Goal: Find specific page/section: Find specific page/section

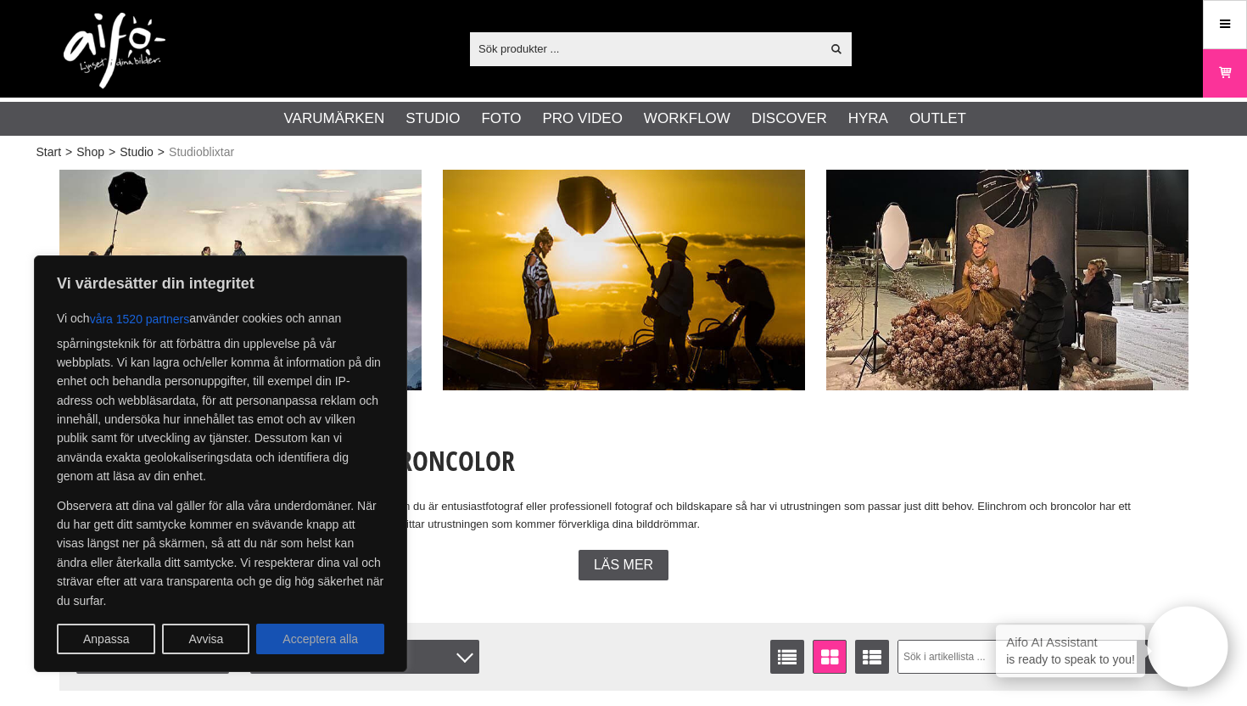
click at [315, 645] on button "Acceptera alla" at bounding box center [320, 638] width 128 height 31
checkbox input "true"
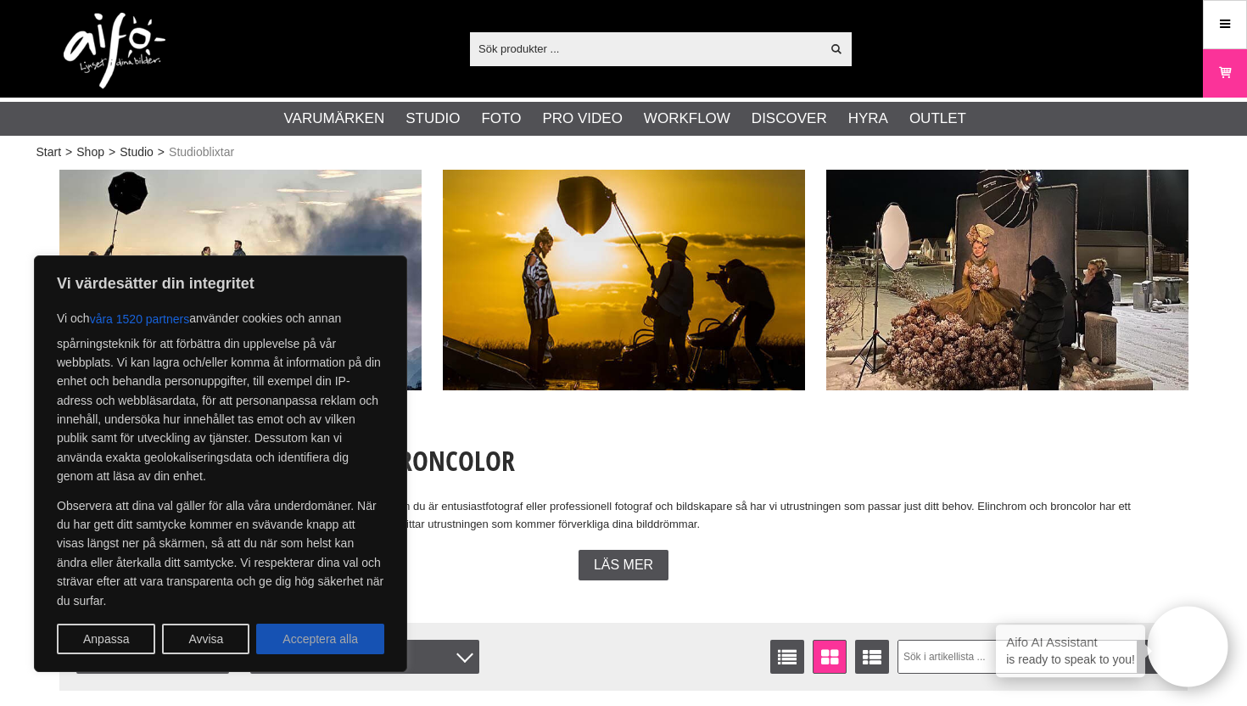
checkbox input "true"
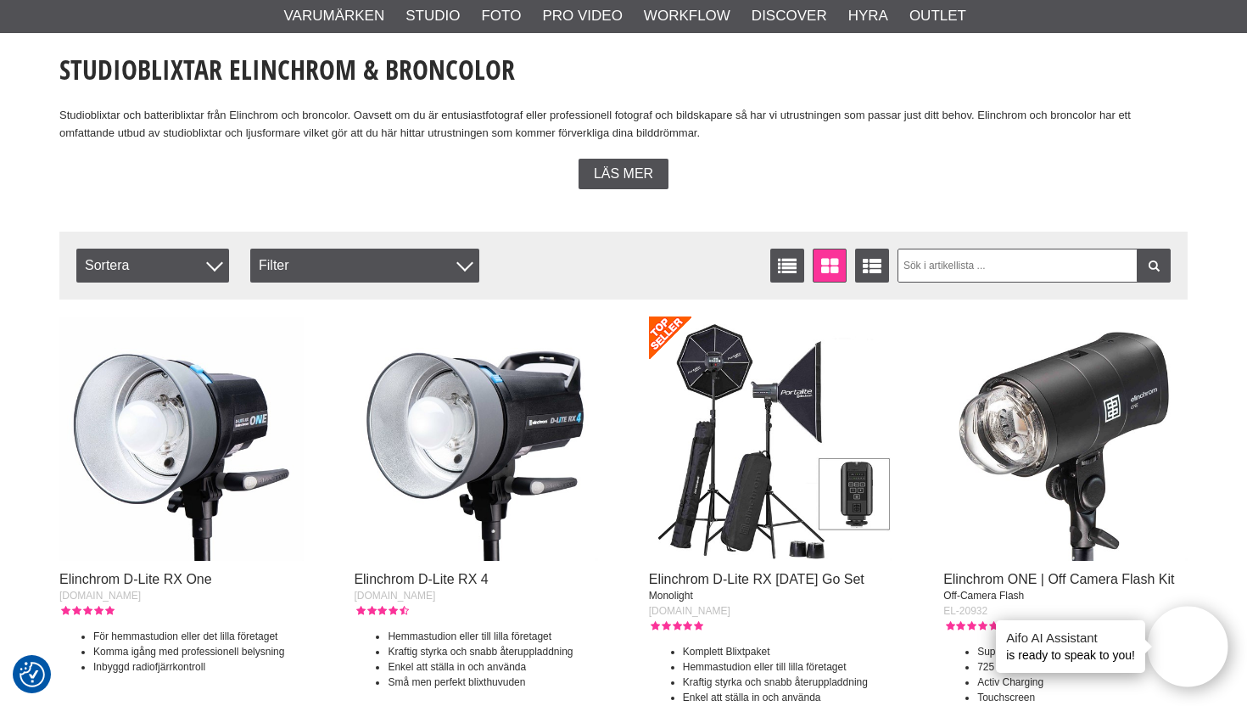
scroll to position [392, 0]
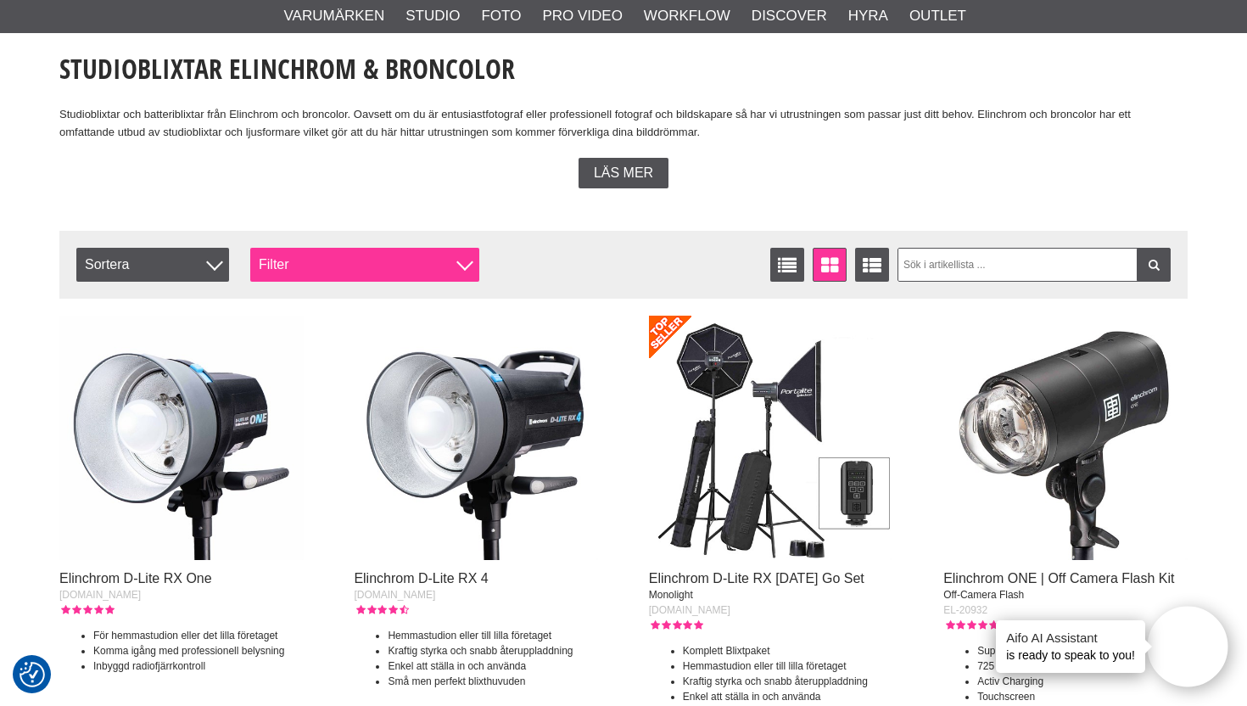
click at [425, 269] on div "Filter" at bounding box center [364, 265] width 229 height 34
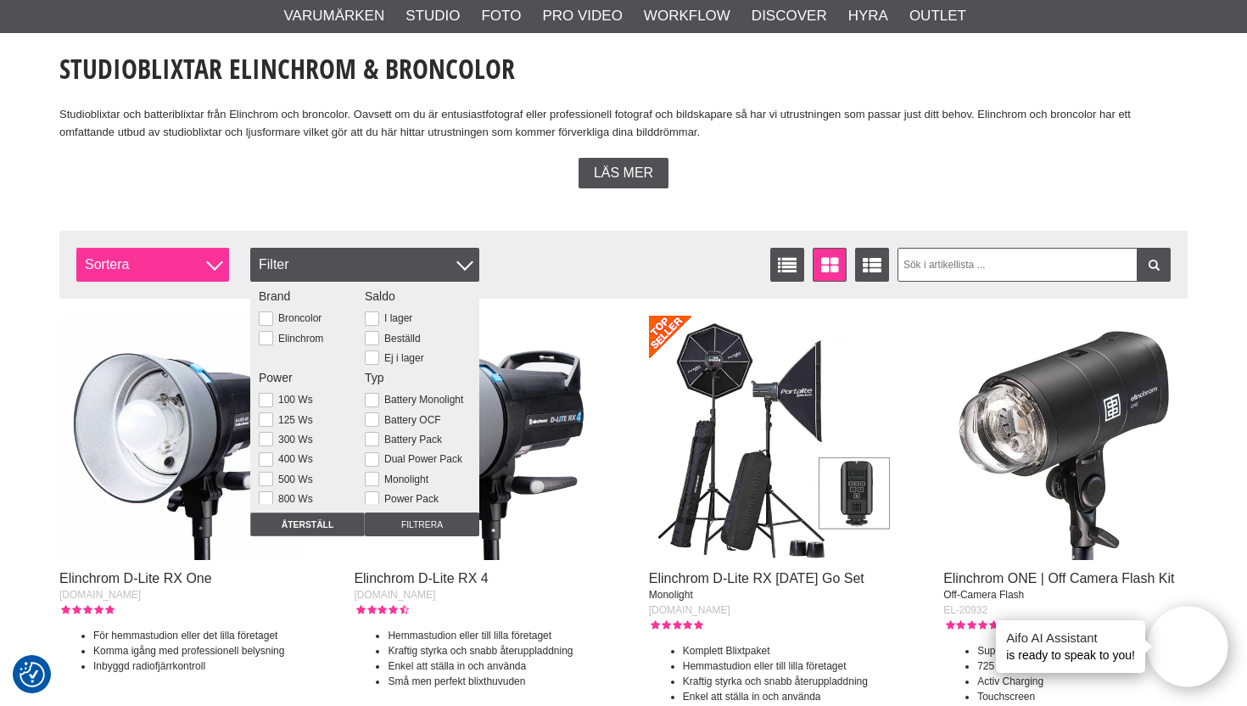
click at [187, 264] on span "Sortera" at bounding box center [152, 265] width 153 height 34
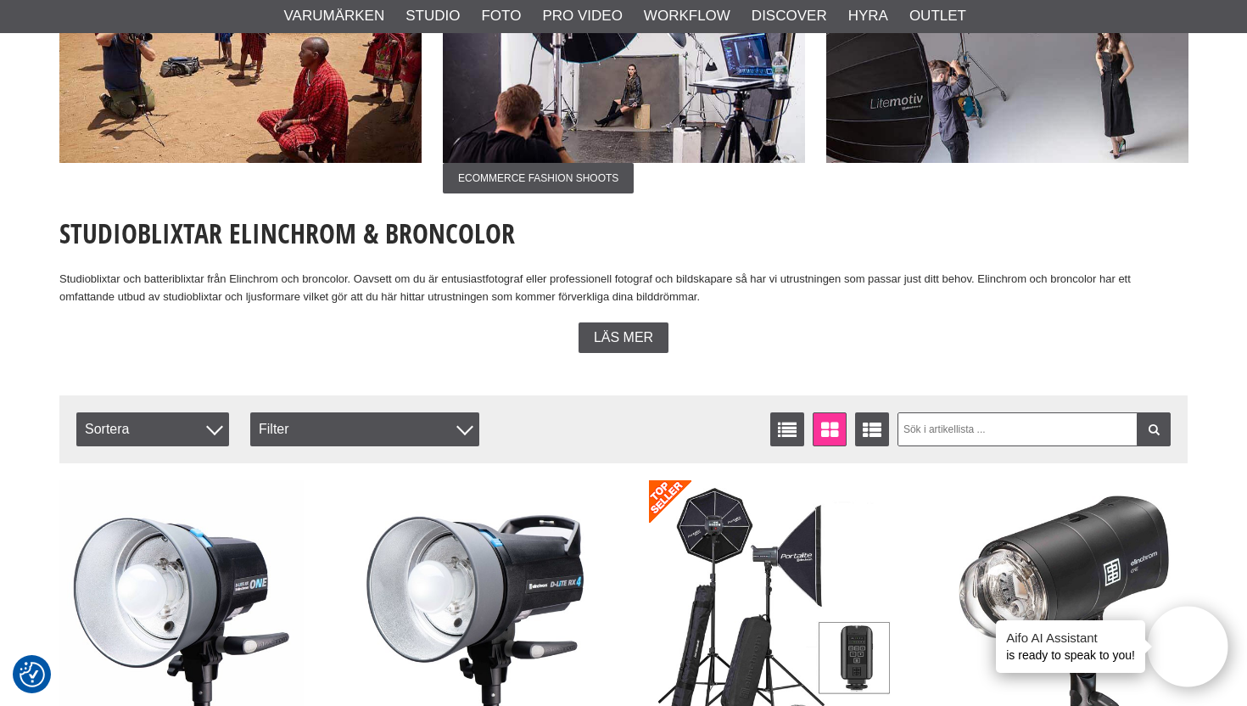
scroll to position [0, 0]
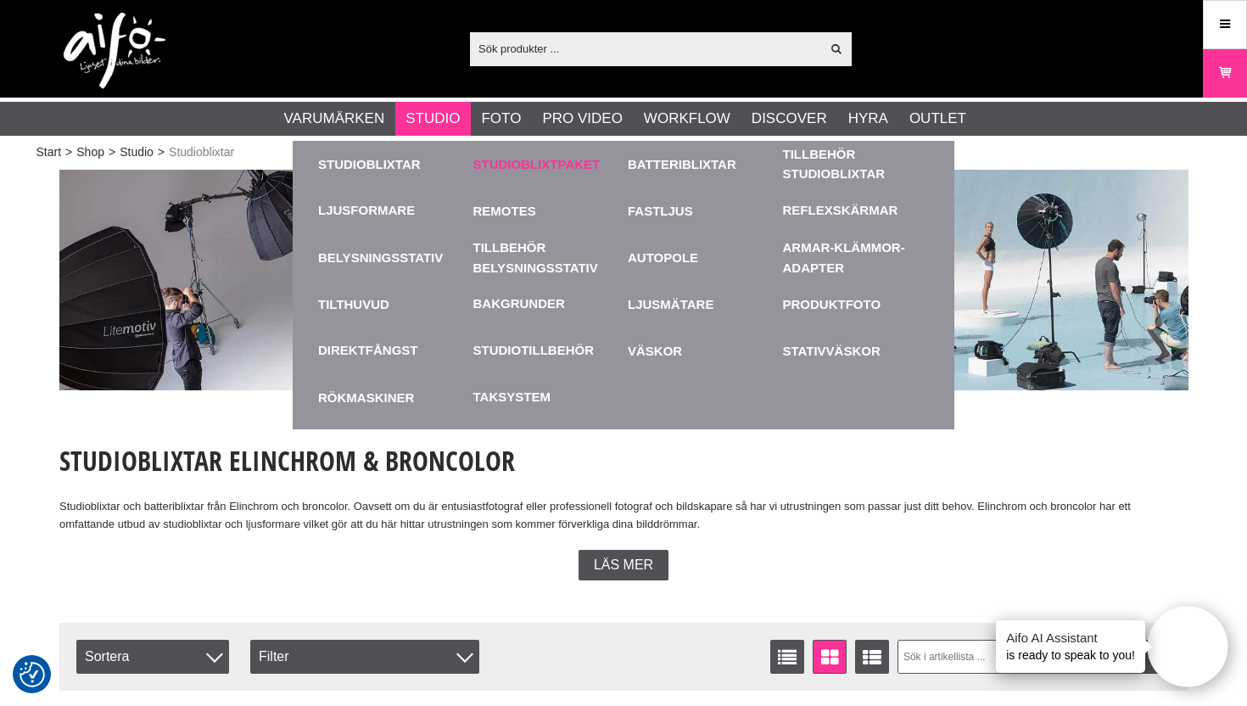
click at [542, 167] on link "Studioblixtpaket" at bounding box center [546, 164] width 147 height 47
